Goal: Task Accomplishment & Management: Use online tool/utility

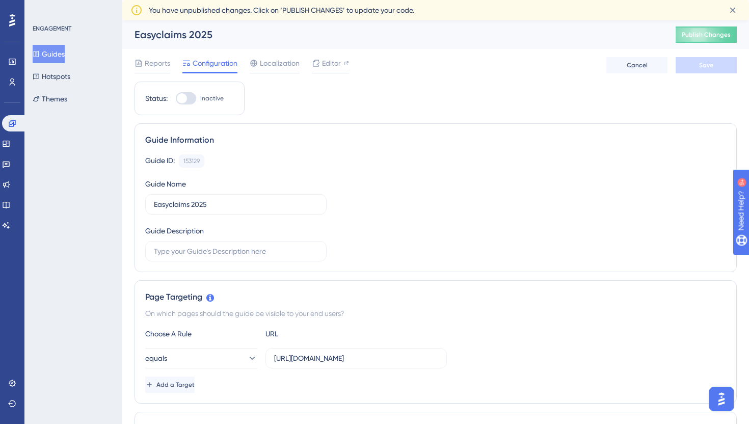
click at [182, 101] on div at bounding box center [182, 98] width 10 height 10
click at [176, 99] on input "Inactive" at bounding box center [175, 98] width 1 height 1
checkbox input "false"
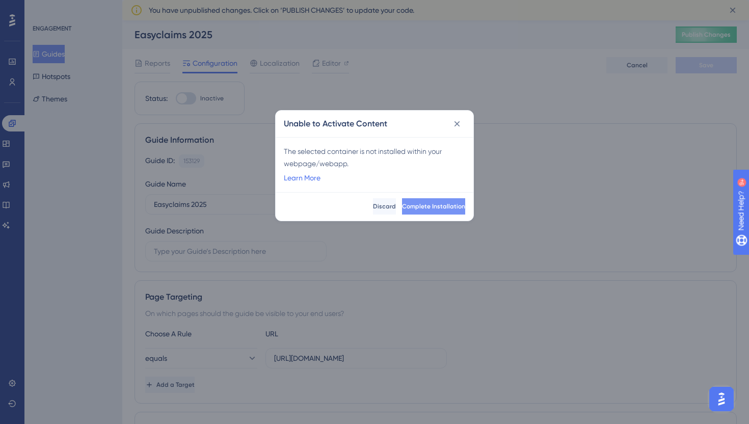
click at [416, 208] on span "Complete Installation" at bounding box center [433, 206] width 63 height 8
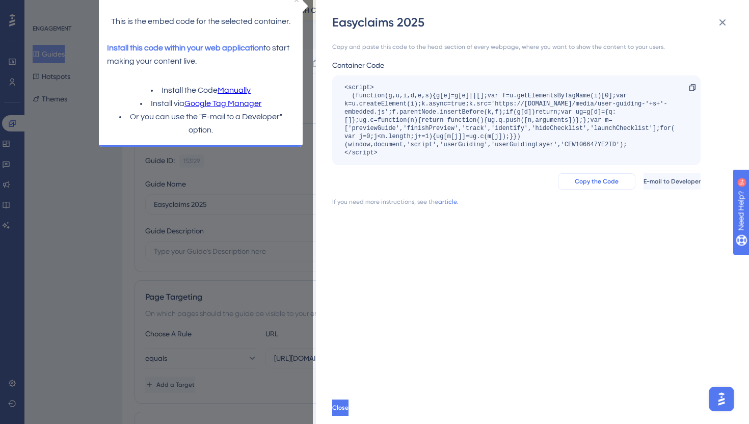
click at [575, 181] on span "Copy the Code" at bounding box center [597, 181] width 44 height 8
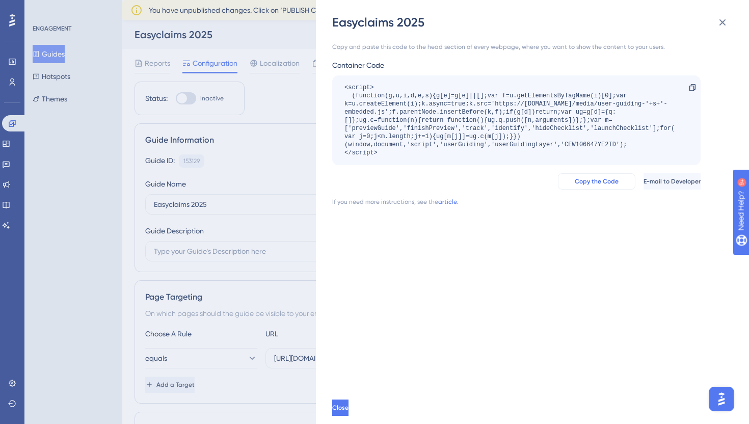
click at [575, 181] on span "Copy the Code" at bounding box center [597, 181] width 44 height 8
drag, startPoint x: 328, startPoint y: 48, endPoint x: 515, endPoint y: 46, distance: 186.5
click at [515, 46] on div "Easyclaims 2025 Copy and paste this code to the head section of every webpage, …" at bounding box center [532, 212] width 433 height 424
copy div "Copy and paste this code to the head section of every webpage,"
click at [559, 175] on button "Copy the Code" at bounding box center [596, 181] width 77 height 16
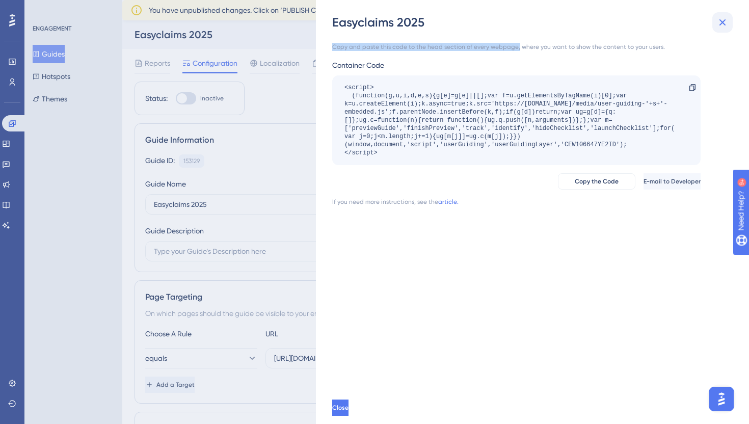
click at [725, 25] on icon at bounding box center [722, 22] width 12 height 12
